Goal: Task Accomplishment & Management: Use online tool/utility

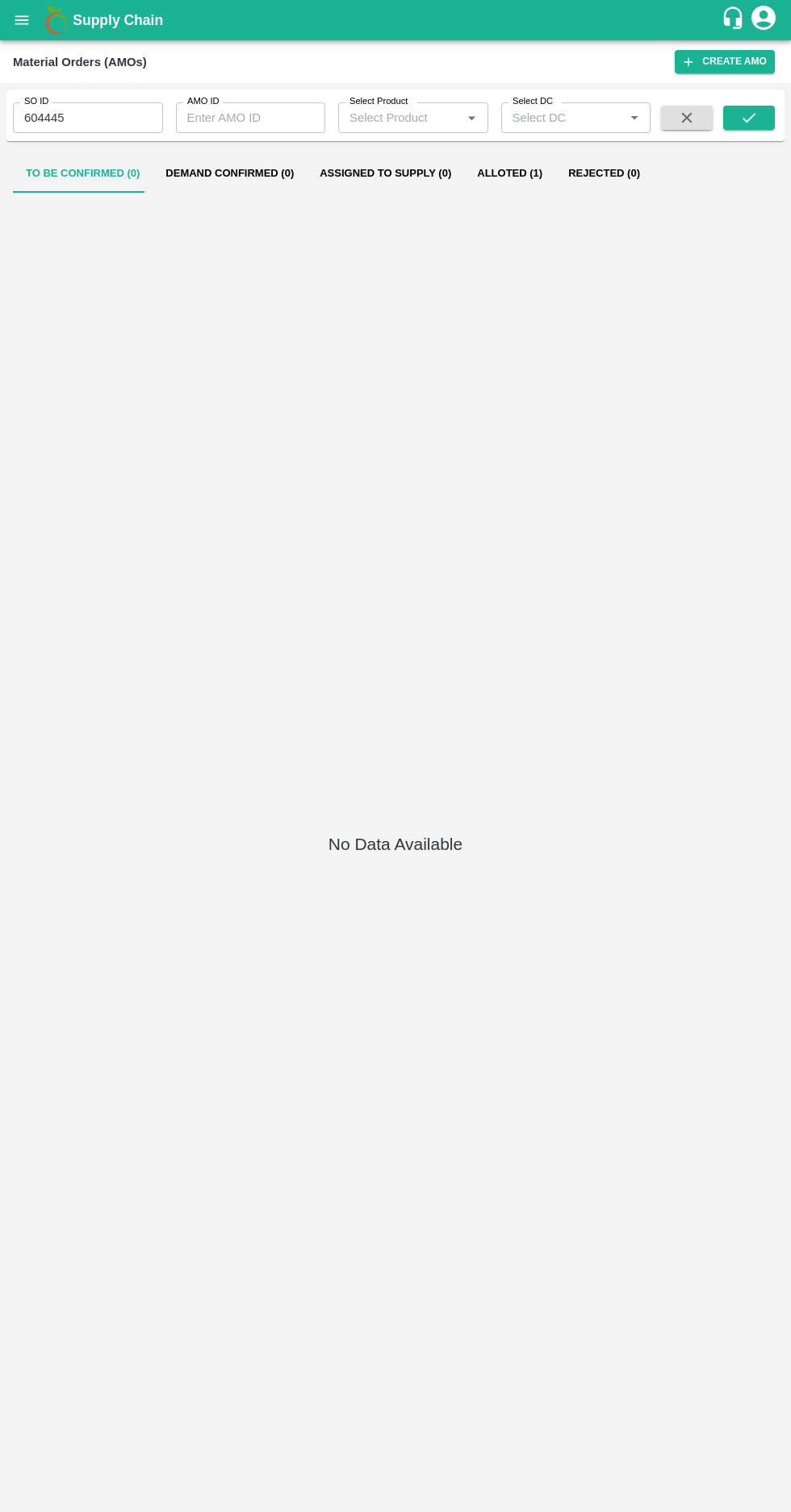
click at [118, 116] on input "604445" at bounding box center [88, 118] width 150 height 31
click at [91, 115] on input "60444" at bounding box center [88, 118] width 150 height 31
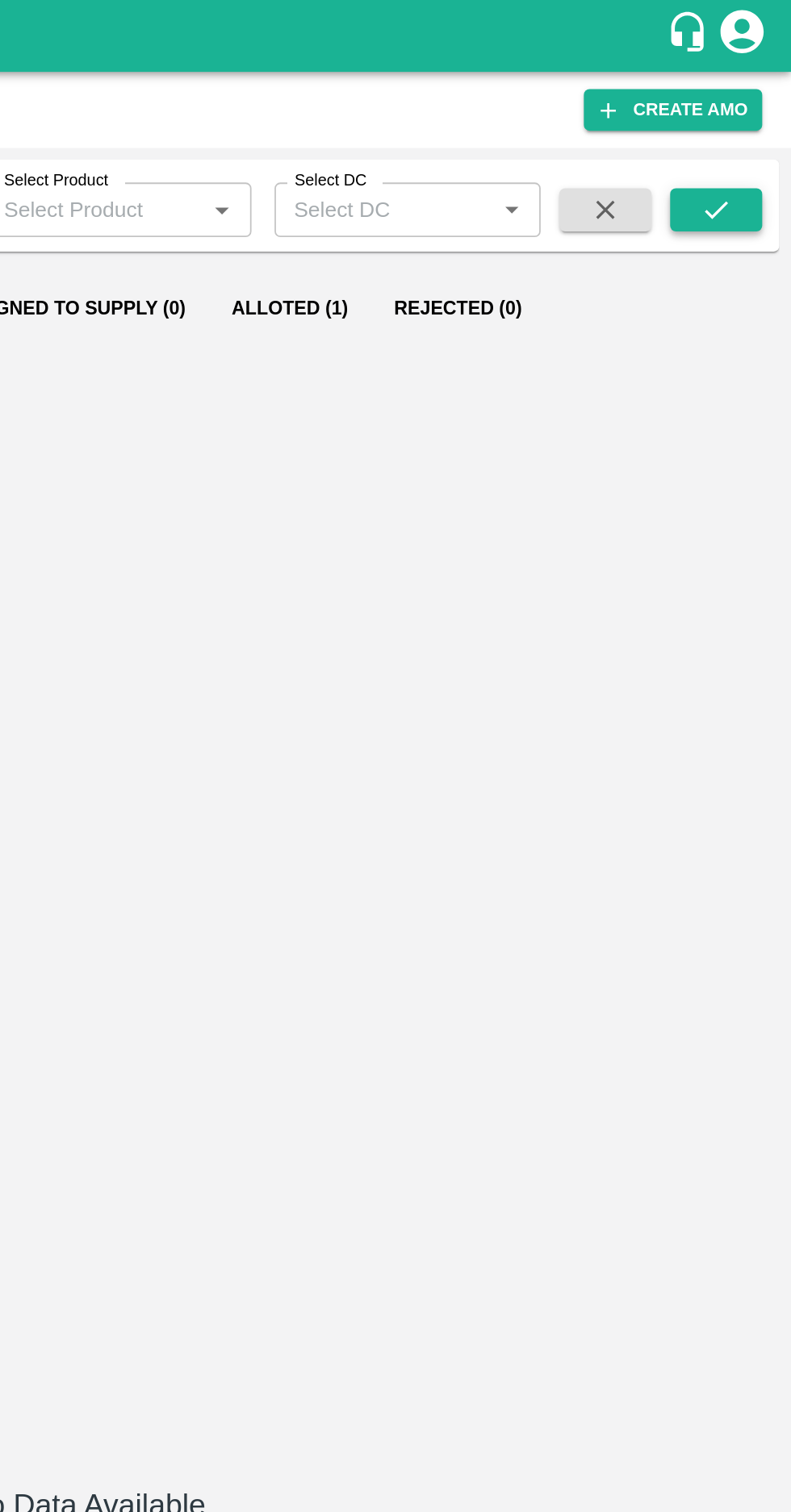
type input "604560"
click at [736, 111] on button "submit" at bounding box center [748, 118] width 51 height 24
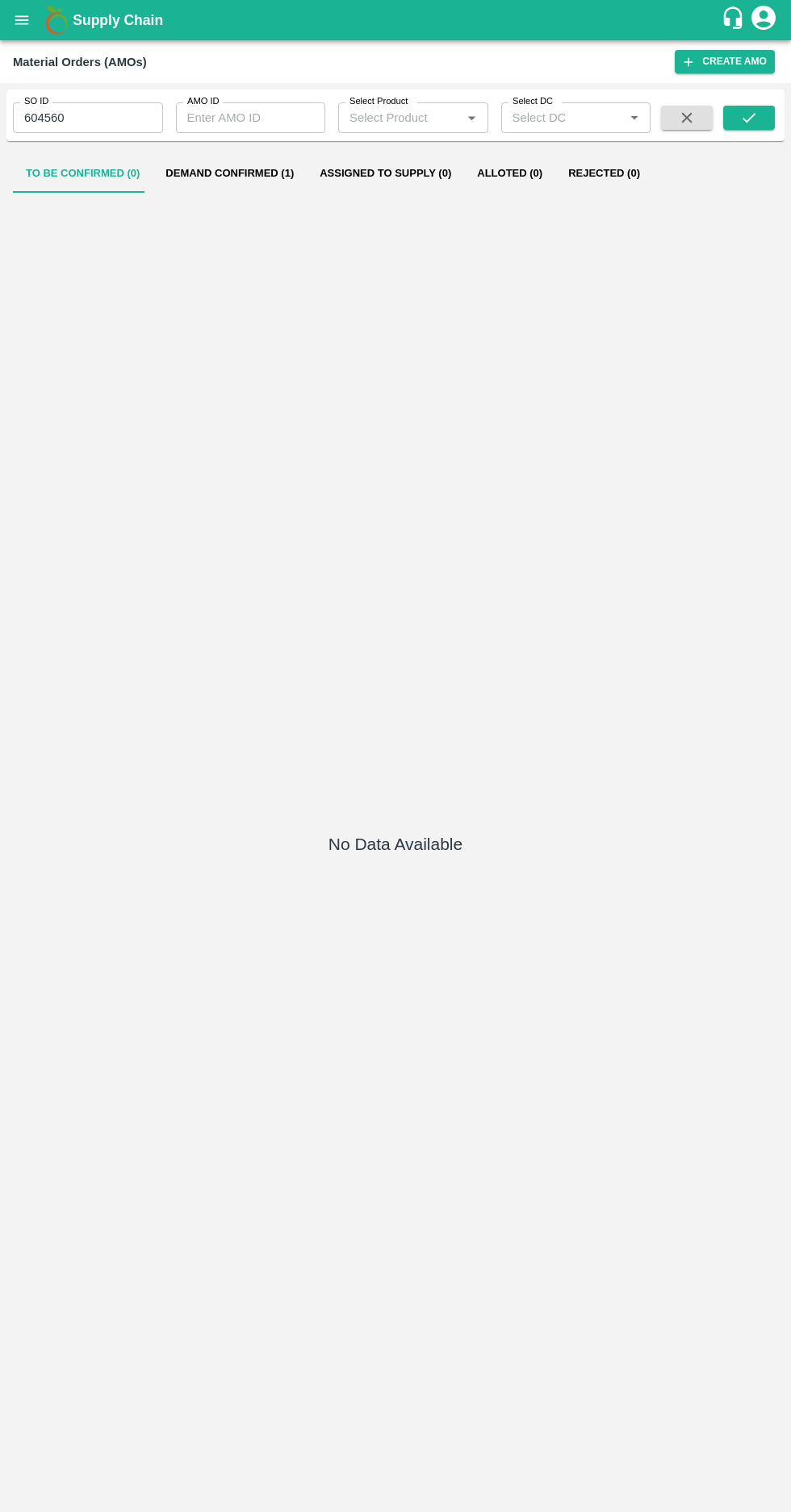
click at [226, 173] on button "Demand Confirmed (1)" at bounding box center [229, 173] width 154 height 39
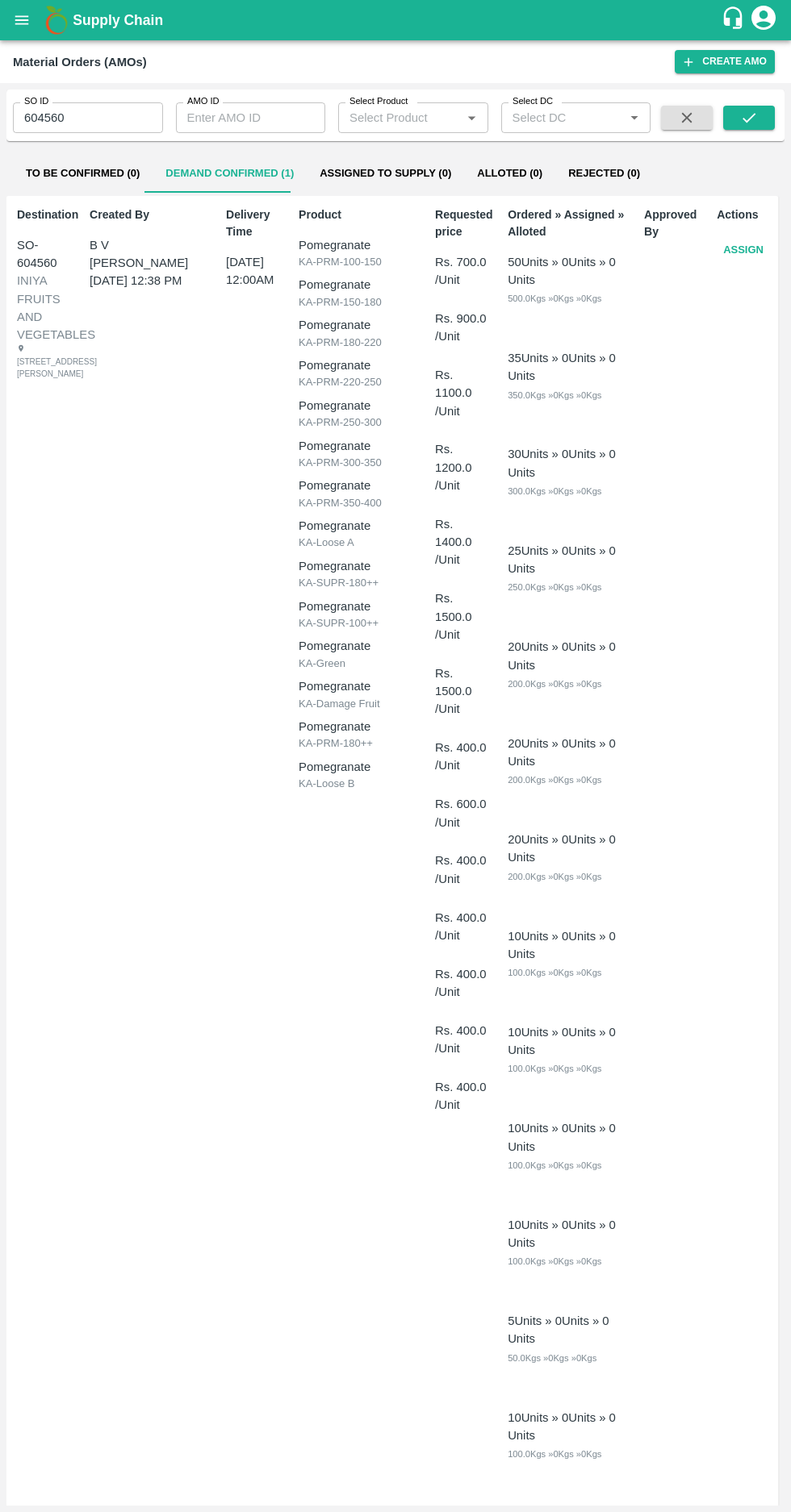
click at [721, 256] on button "Assign" at bounding box center [742, 250] width 53 height 28
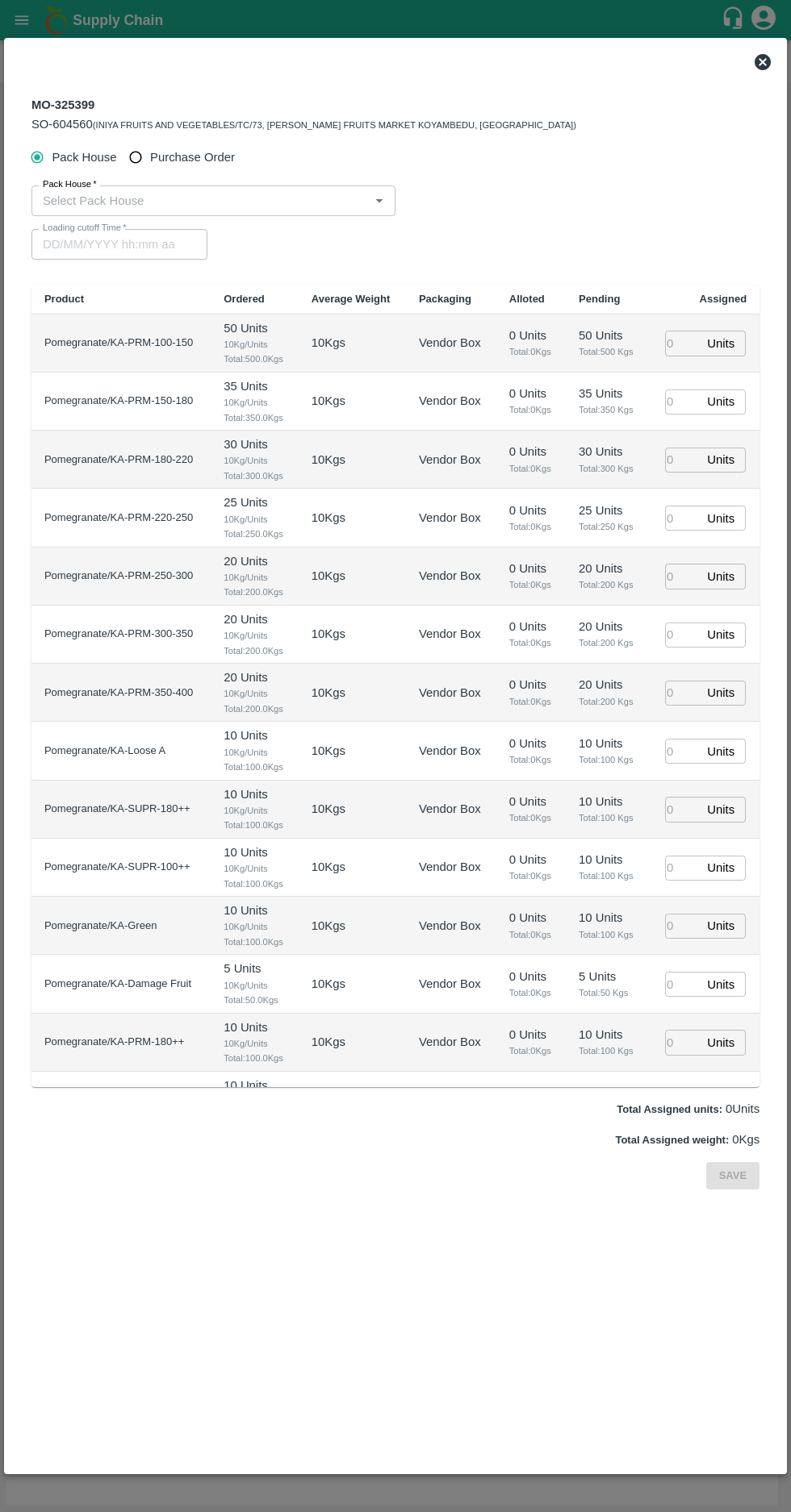
type input "[DATE] 12:00 AM"
click at [141, 149] on input "Purchase Order" at bounding box center [136, 157] width 30 height 30
radio input "true"
click at [308, 200] on input "PO   *" at bounding box center [376, 201] width 679 height 21
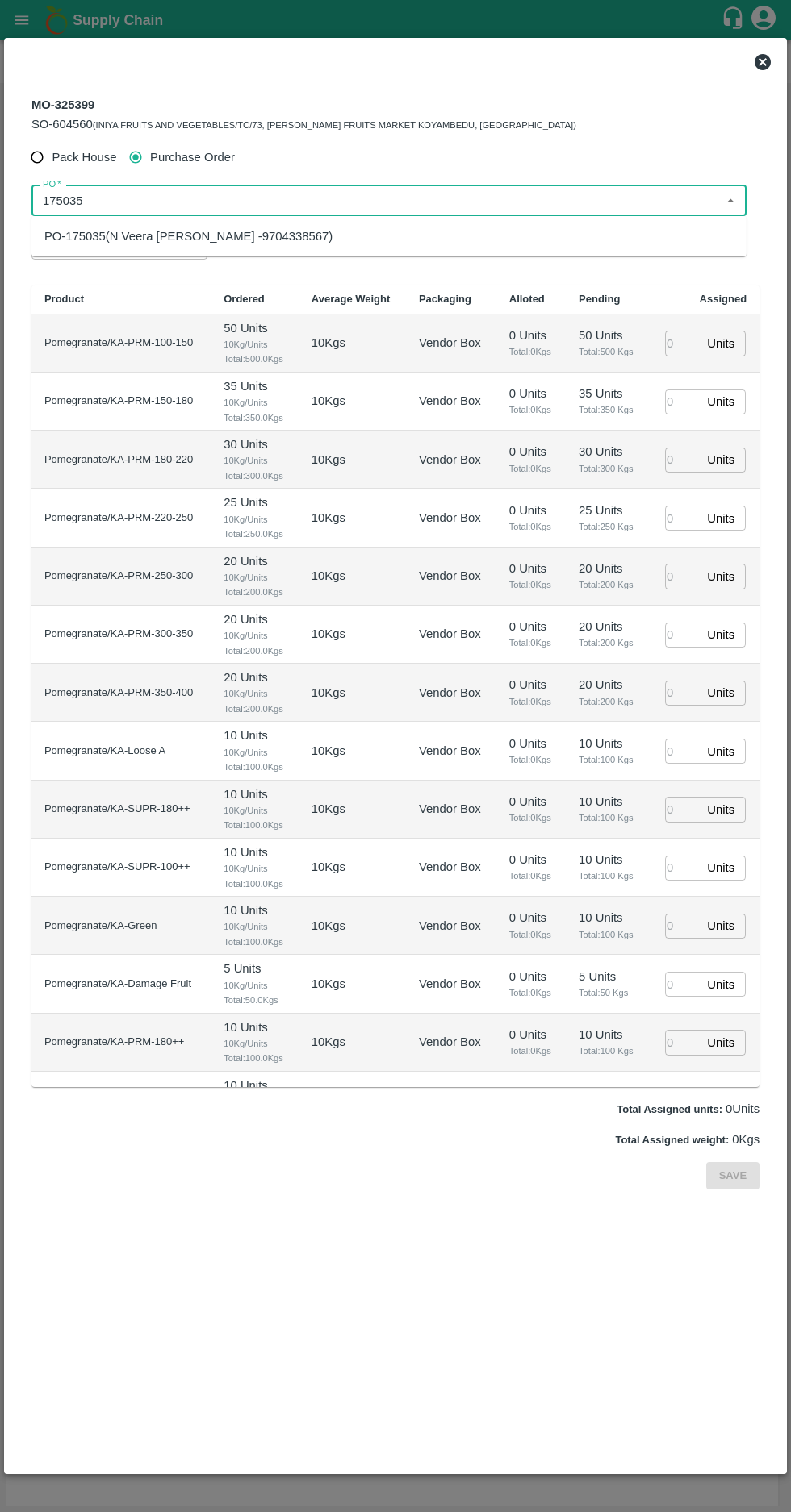
click at [410, 225] on div "PO-175035(N Veera [PERSON_NAME] -9704338567)" at bounding box center [389, 236] width 714 height 28
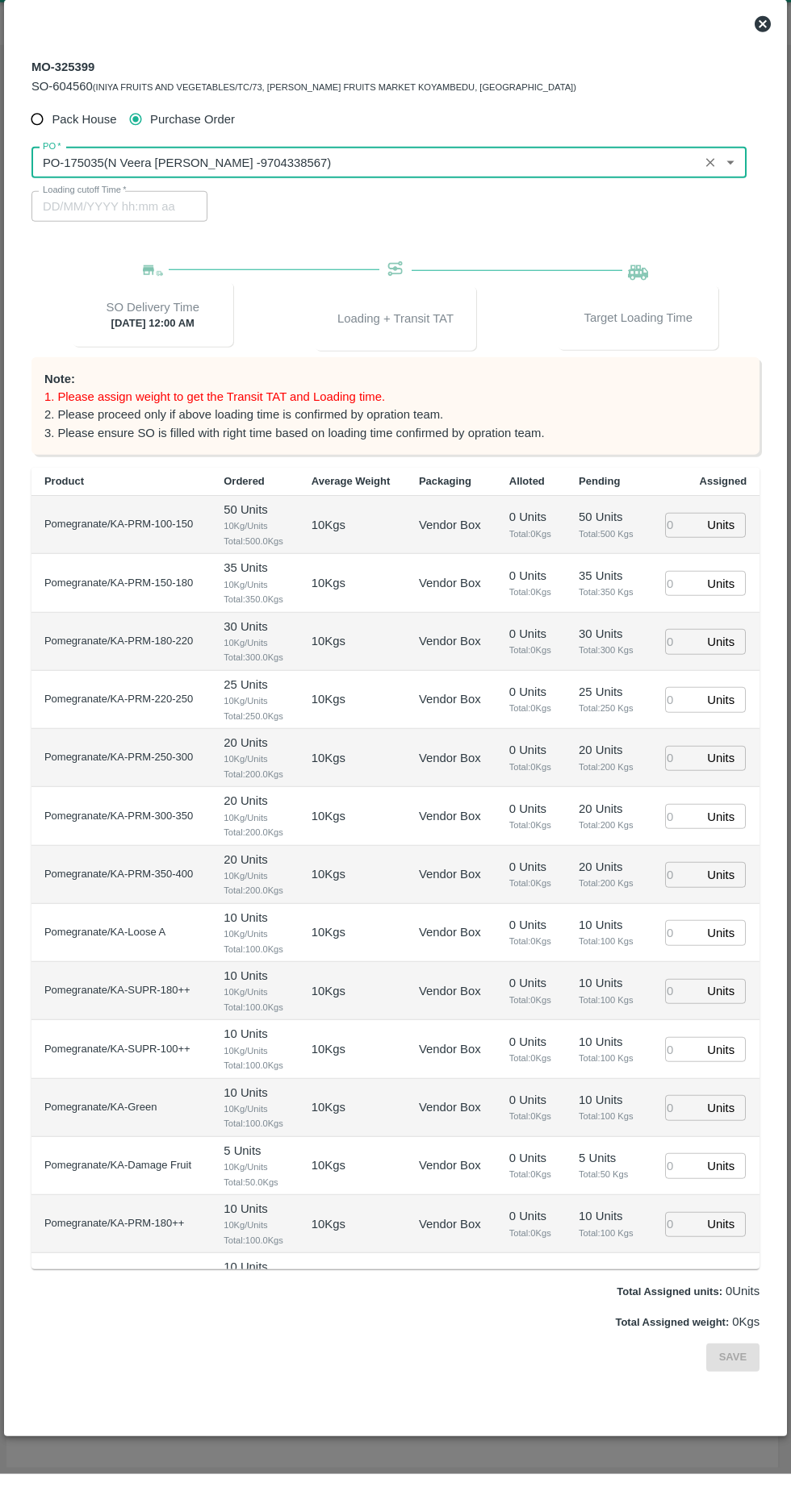
type input "PO-175035(N Veera [PERSON_NAME] -9704338567)"
click at [675, 563] on input "number" at bounding box center [683, 563] width 36 height 25
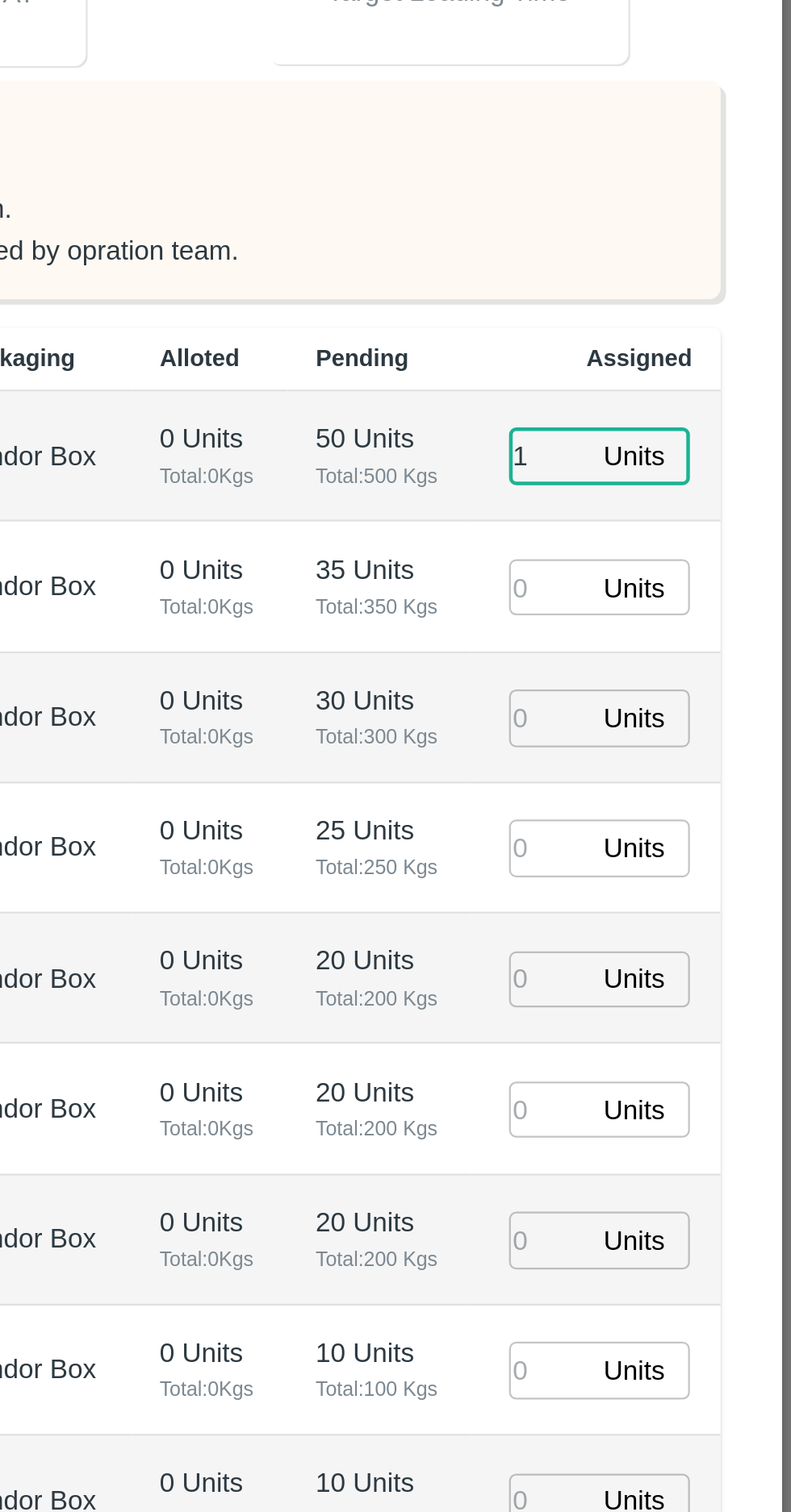
type input "1"
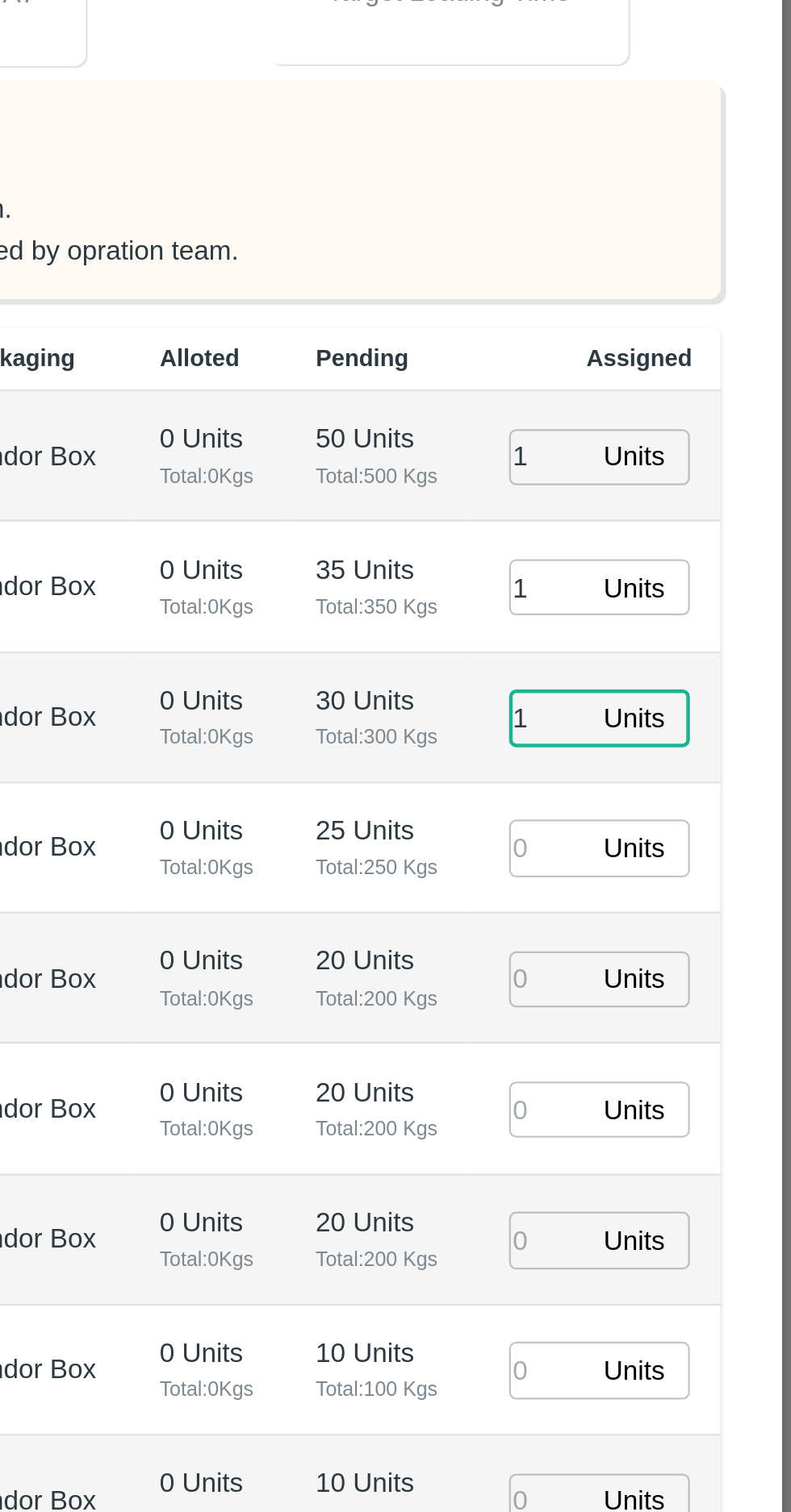
type input "1"
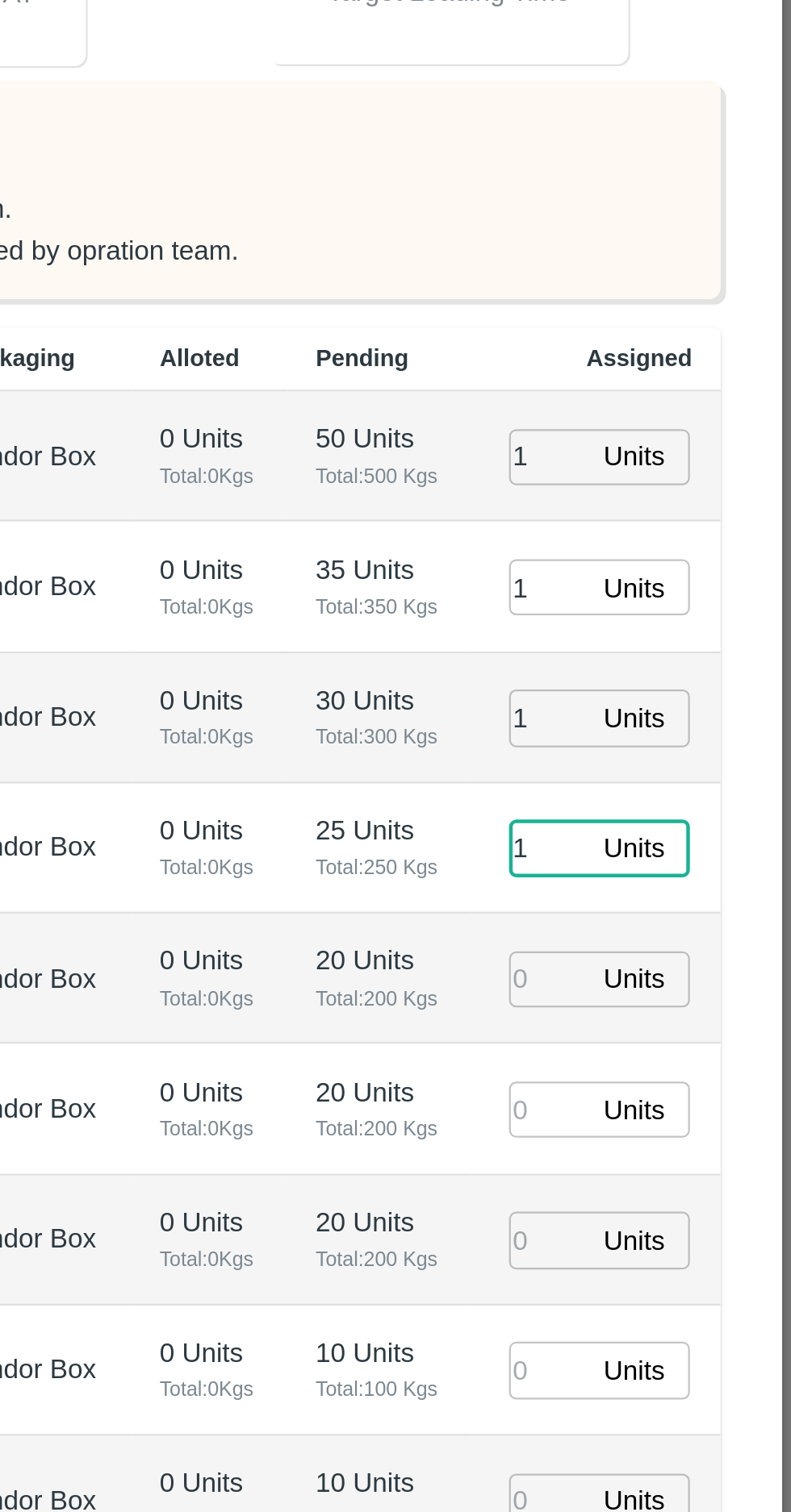
type input "1"
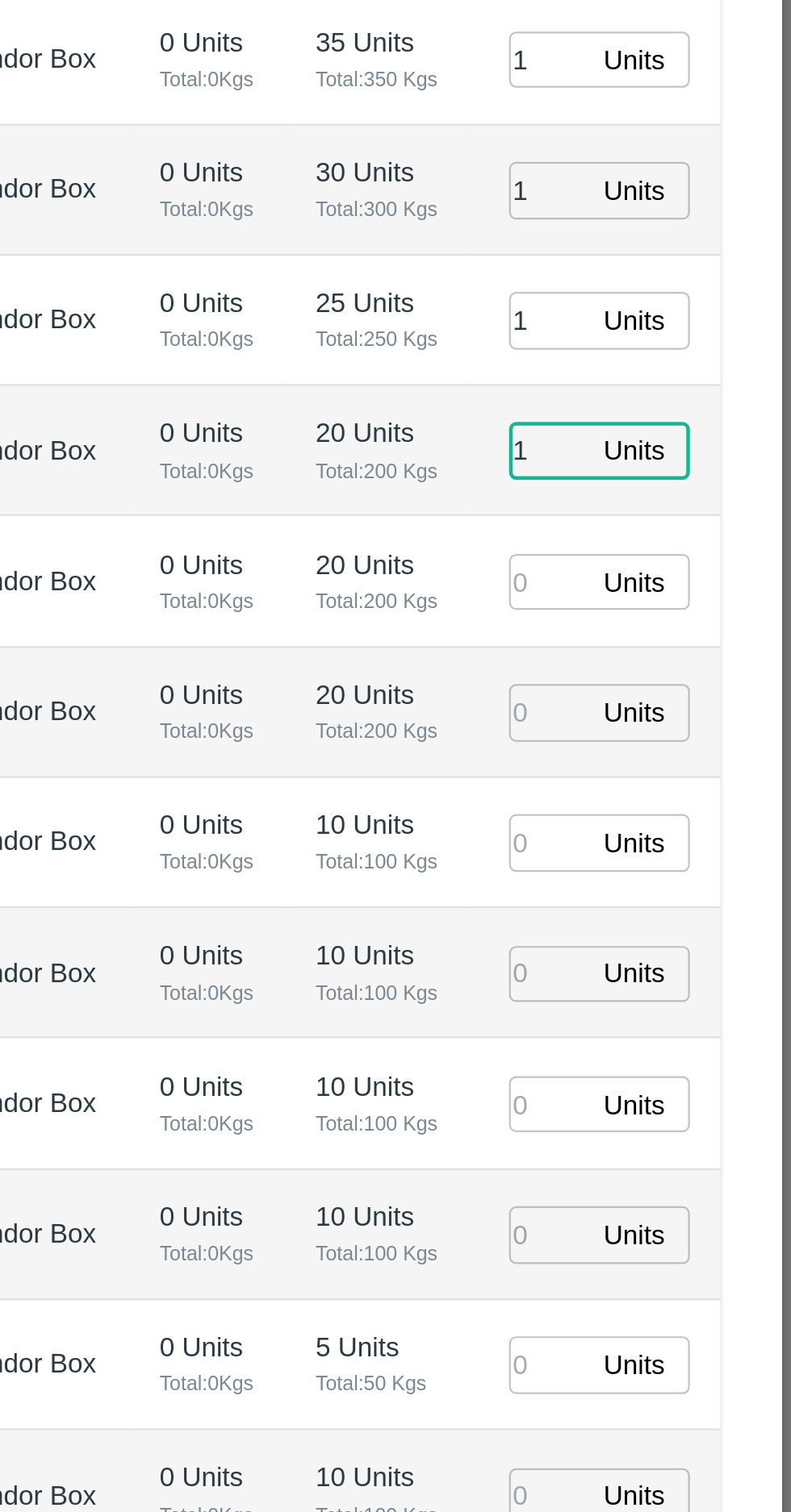
type input "1"
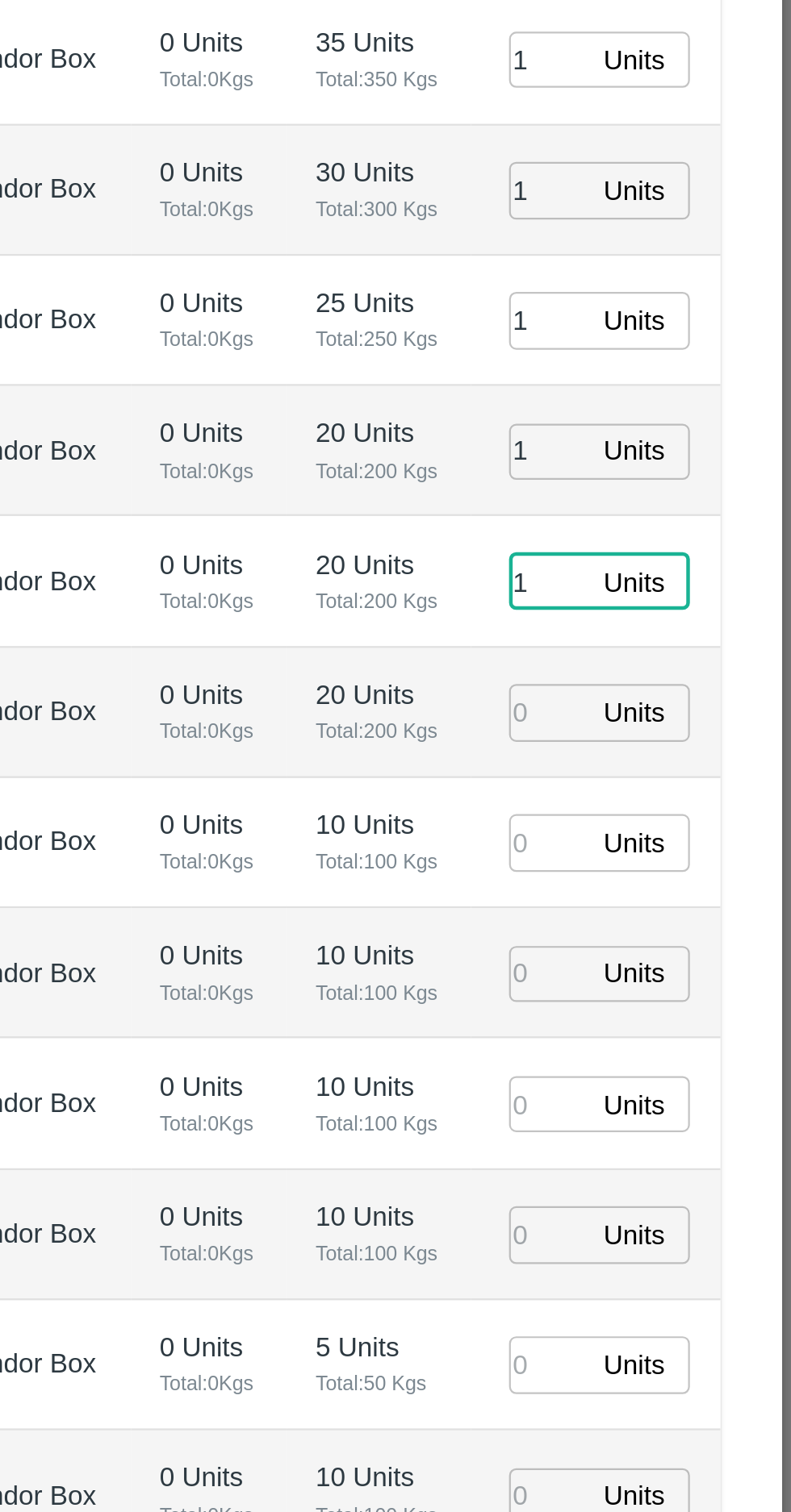
type input "1"
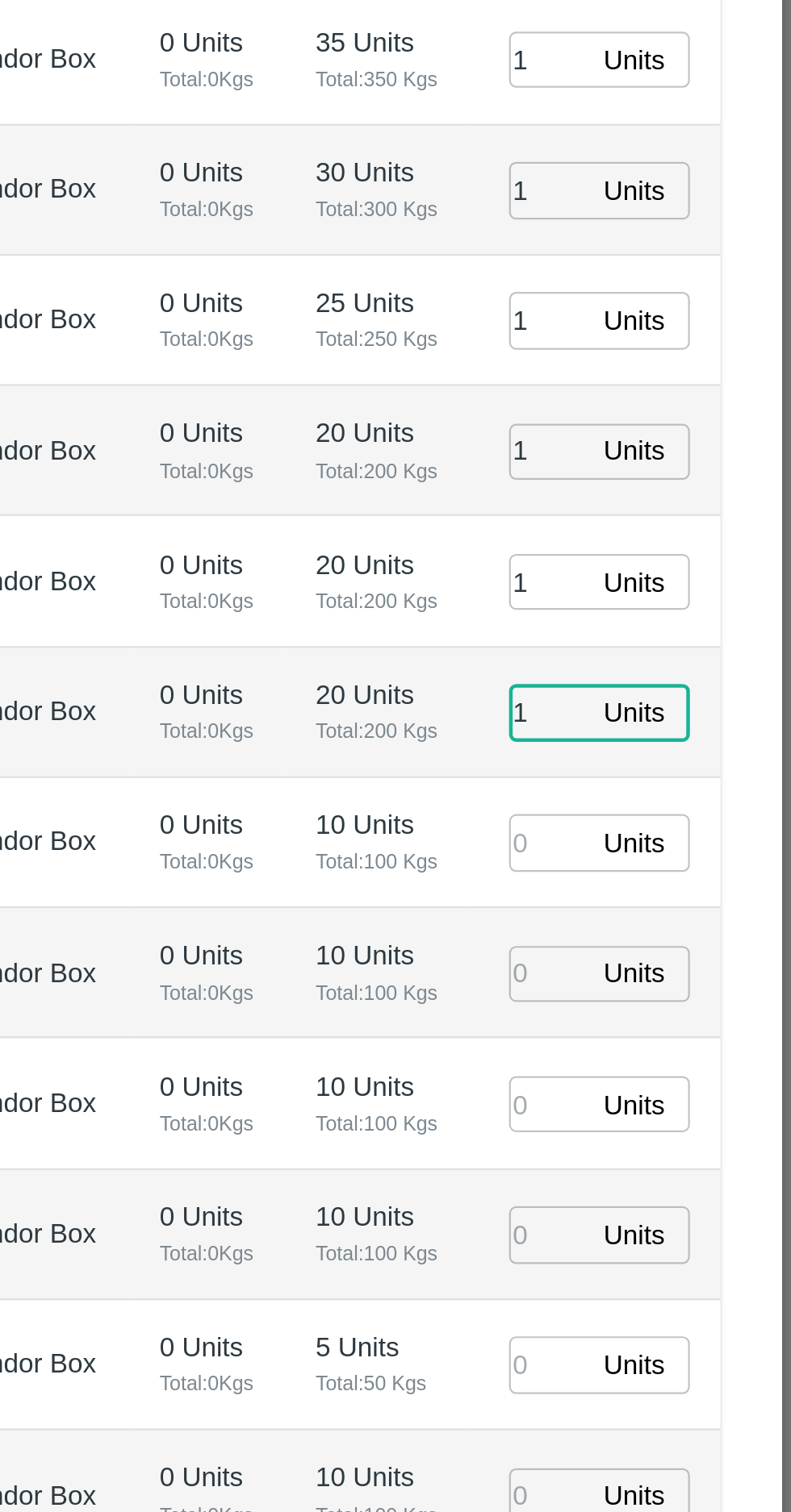
type input "1"
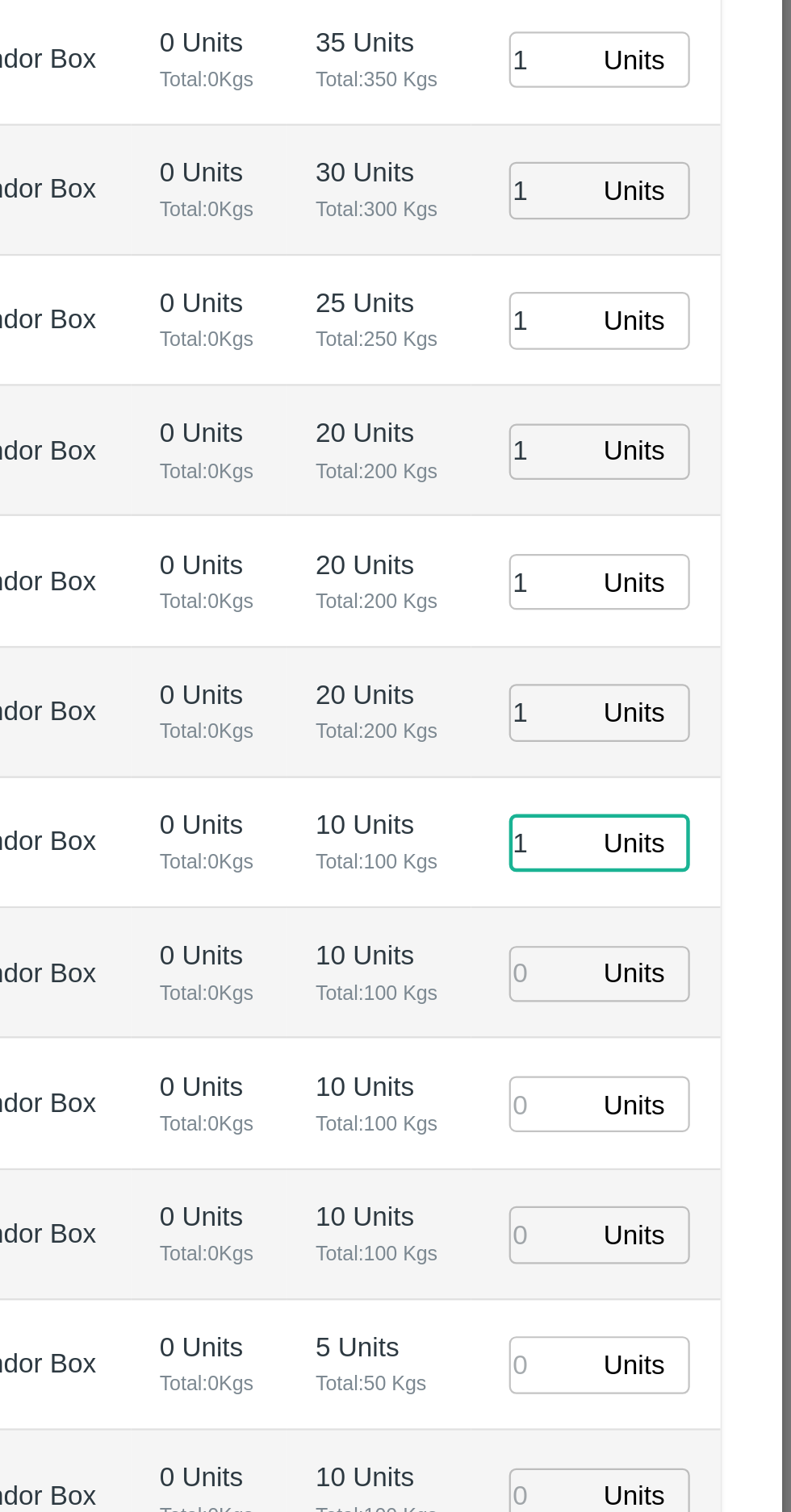
type input "1"
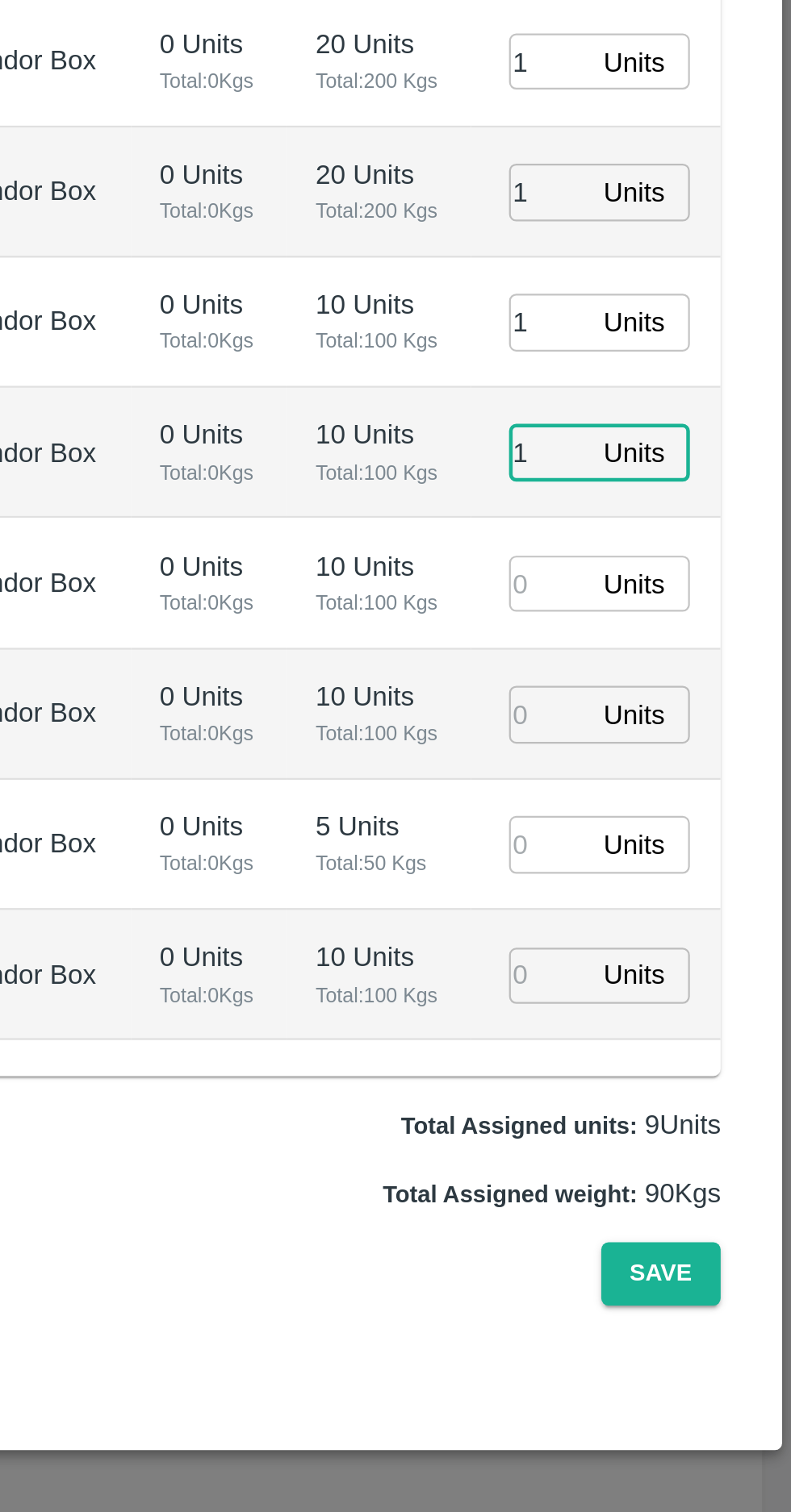
type input "1"
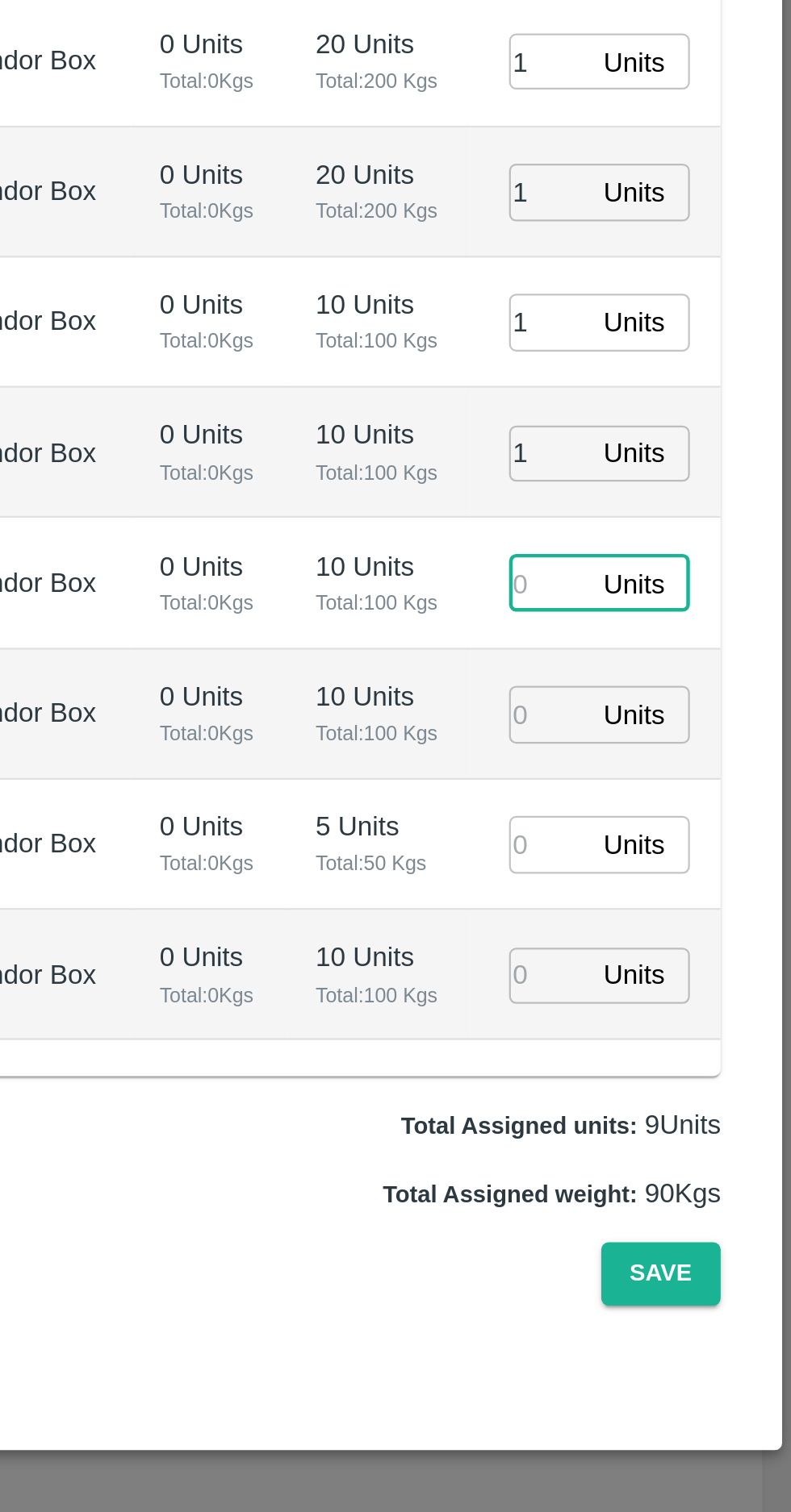
type input "[DATE] 01:00 AM"
type input "1"
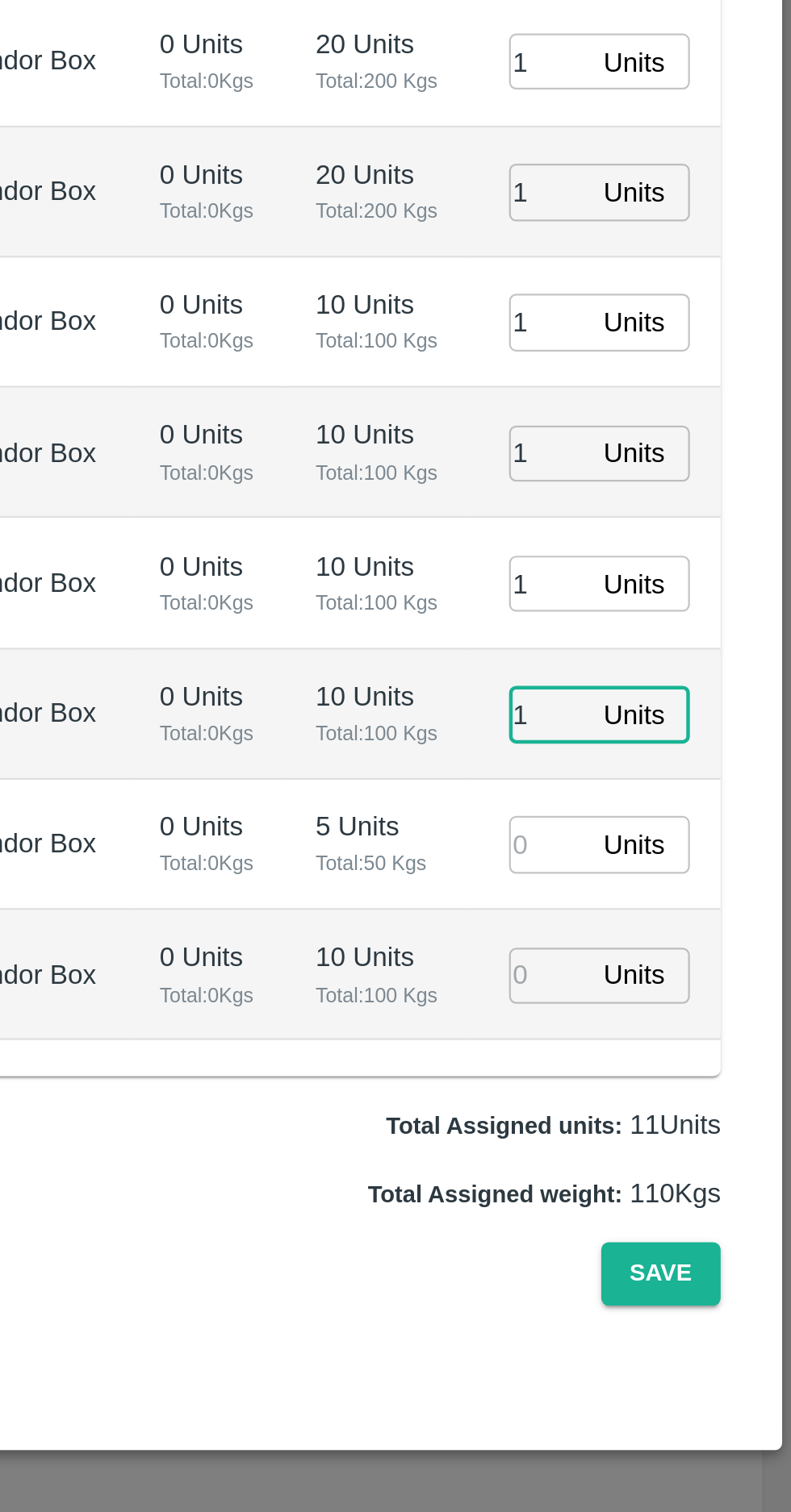
type input "1"
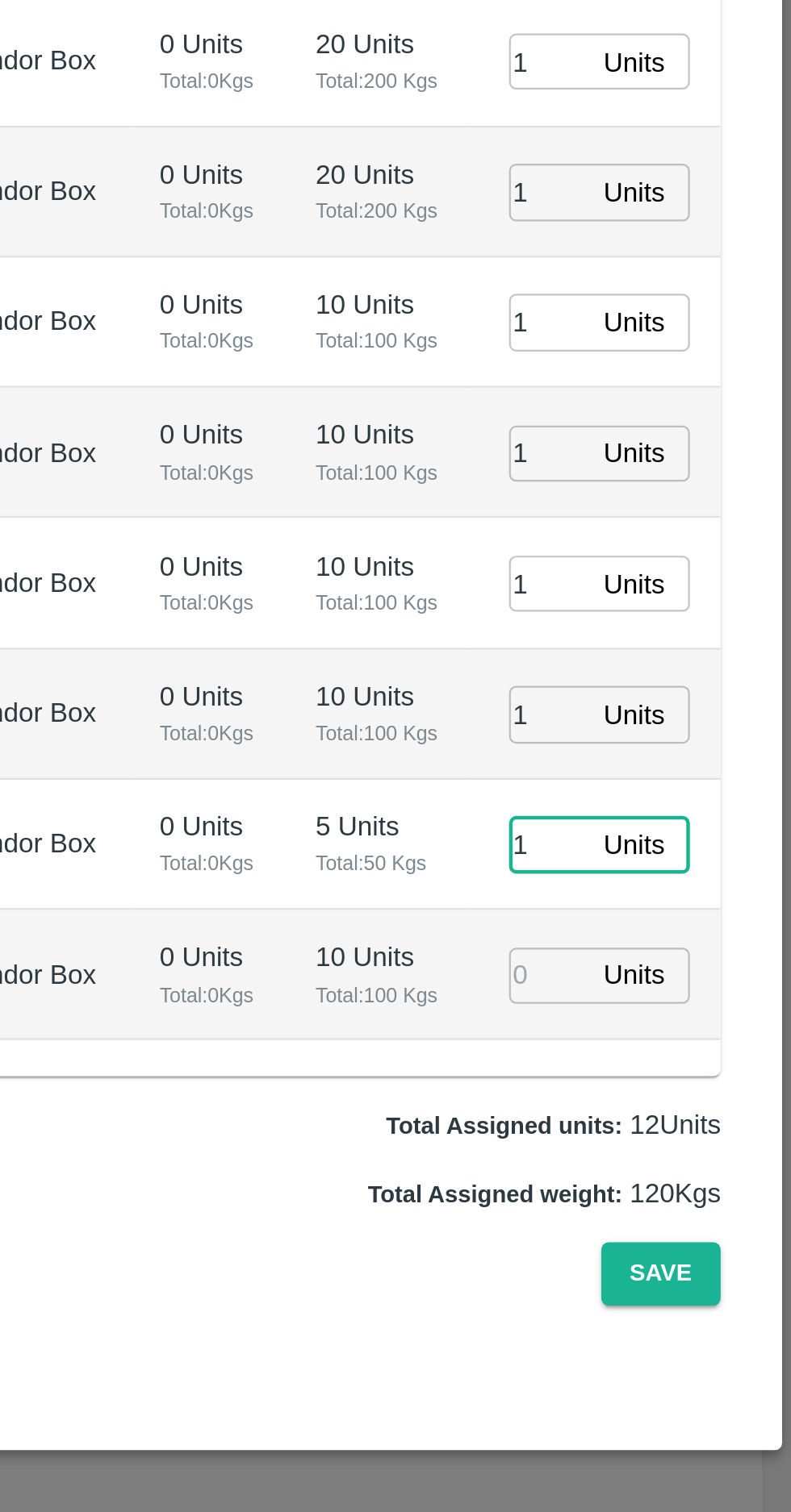
type input "1"
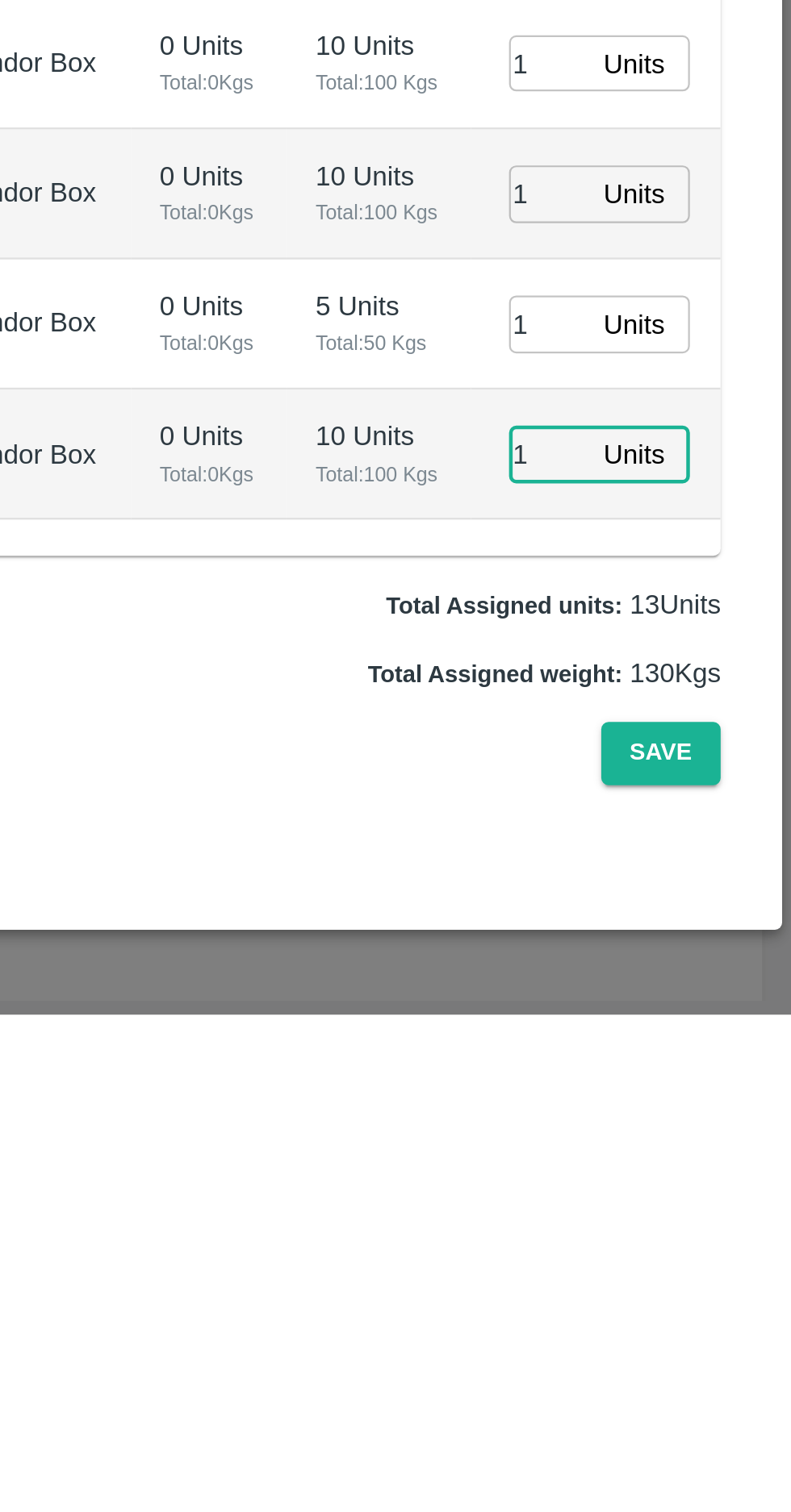
type input "1"
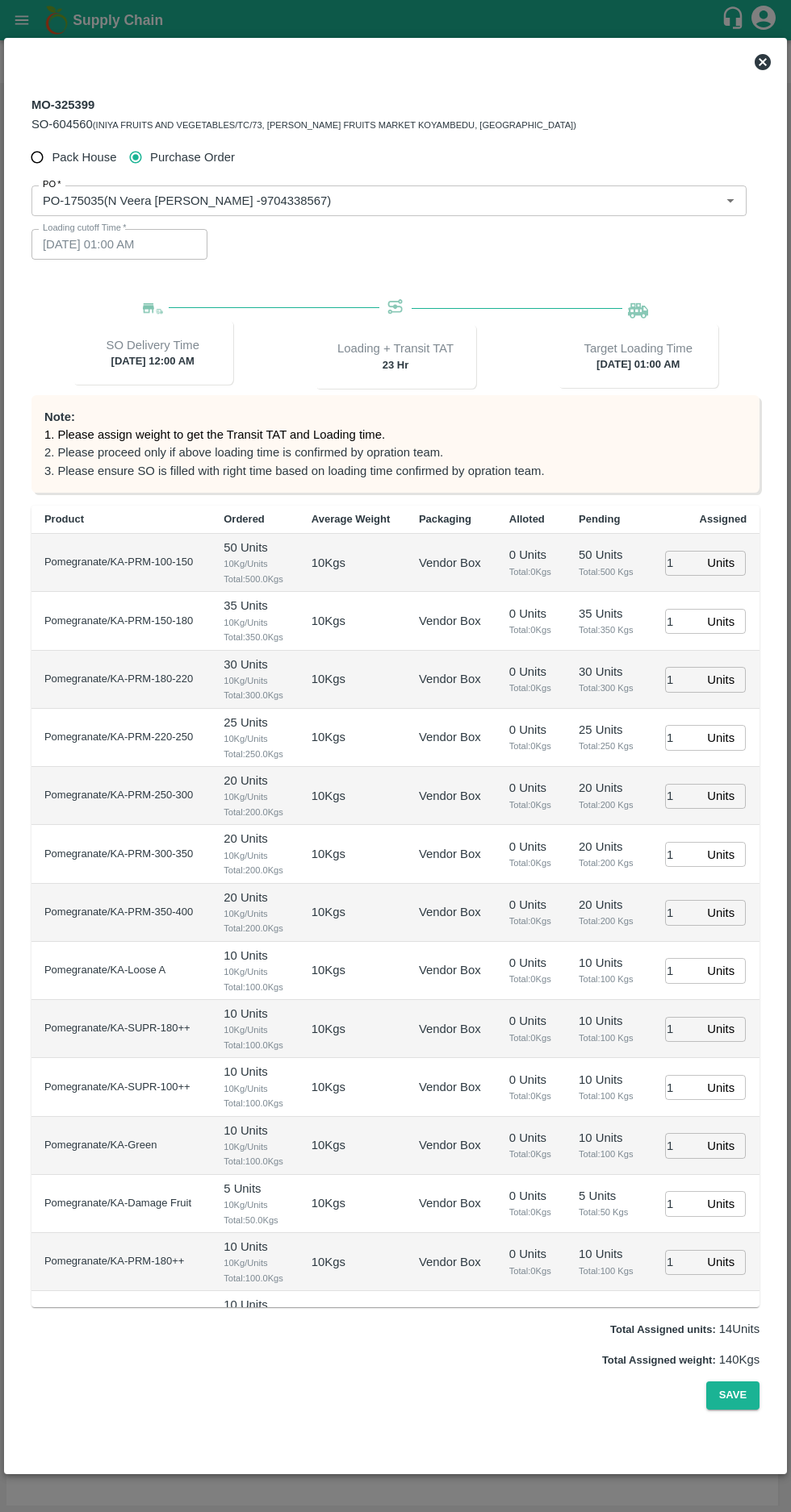
scroll to position [34, 0]
type input "1"
click at [734, 1409] on button "Save" at bounding box center [732, 1395] width 53 height 28
